Goal: Task Accomplishment & Management: Manage account settings

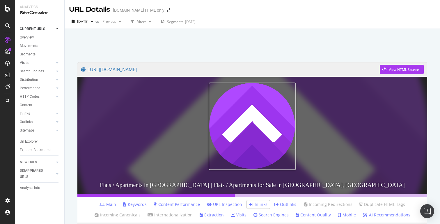
scroll to position [142, 0]
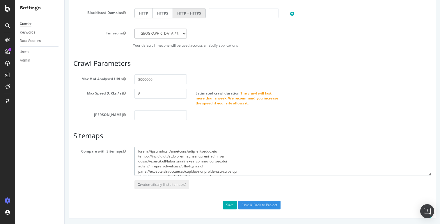
click at [178, 162] on textarea at bounding box center [282, 160] width 297 height 29
